Goal: Entertainment & Leisure: Consume media (video, audio)

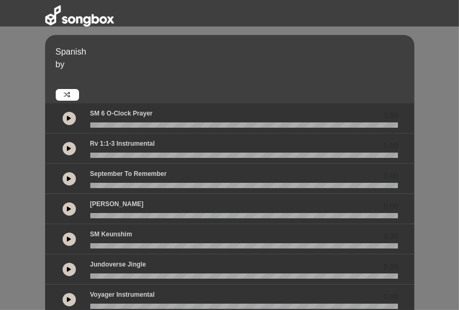
click at [68, 121] on button at bounding box center [69, 118] width 13 height 13
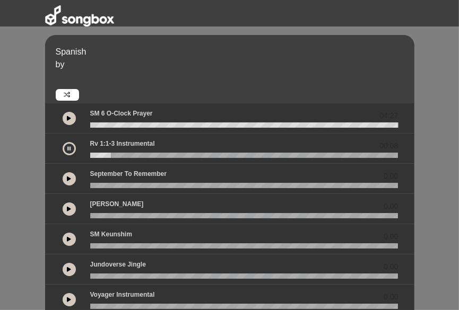
click at [73, 206] on button at bounding box center [69, 209] width 13 height 13
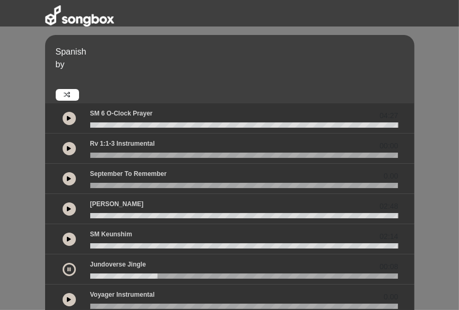
click at [66, 265] on button at bounding box center [69, 269] width 13 height 13
click at [69, 300] on icon at bounding box center [69, 299] width 4 height 5
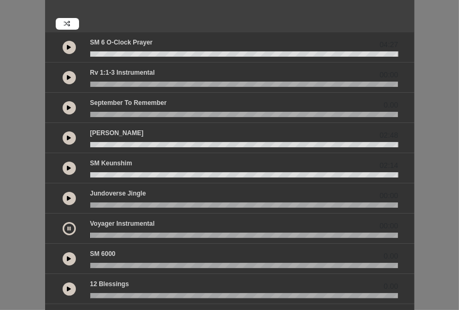
scroll to position [70, 0]
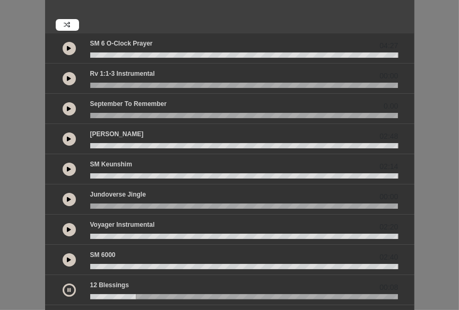
click at [14, 90] on div "Spanish by 04:27 00:00 0.00" at bounding box center [229, 241] width 459 height 552
click at [69, 48] on icon at bounding box center [69, 48] width 4 height 5
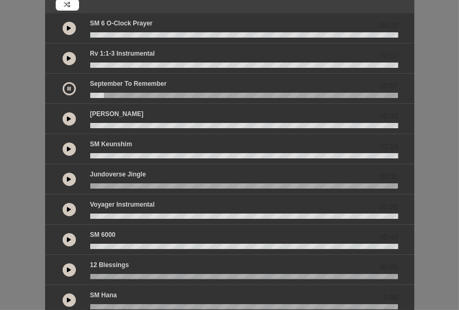
scroll to position [89, 0]
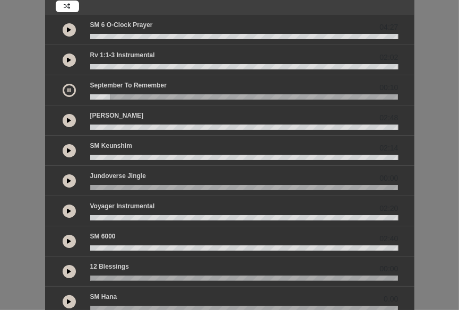
click at [69, 271] on icon at bounding box center [69, 271] width 4 height 5
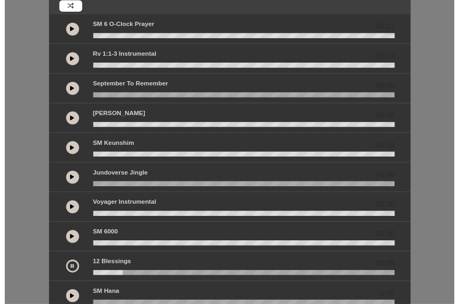
scroll to position [99, 0]
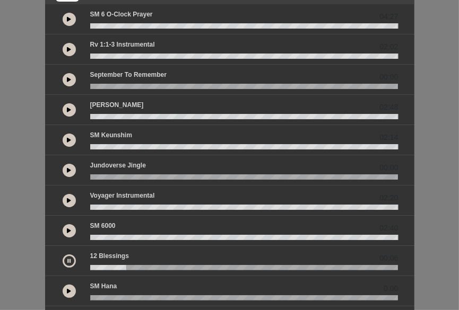
click at [69, 289] on icon at bounding box center [69, 291] width 4 height 5
